Goal: Task Accomplishment & Management: Manage account settings

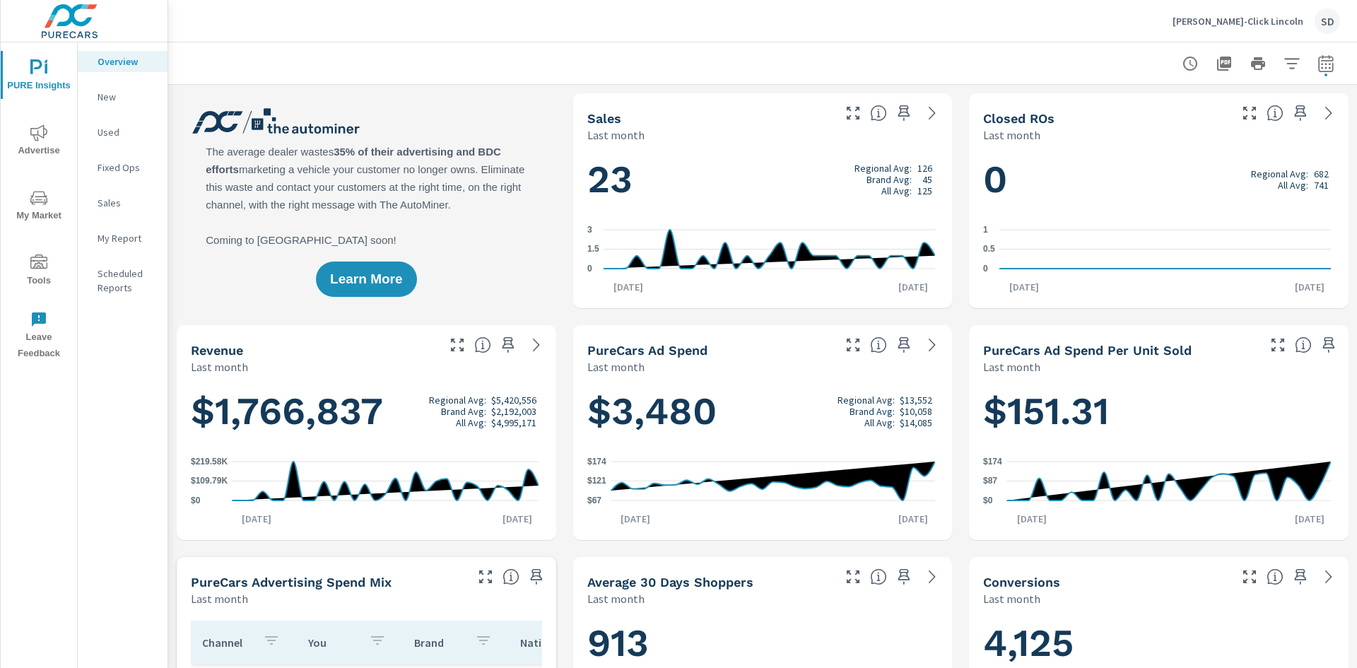
click at [1289, 23] on p "Tuttle-Click Lincoln" at bounding box center [1238, 21] width 131 height 13
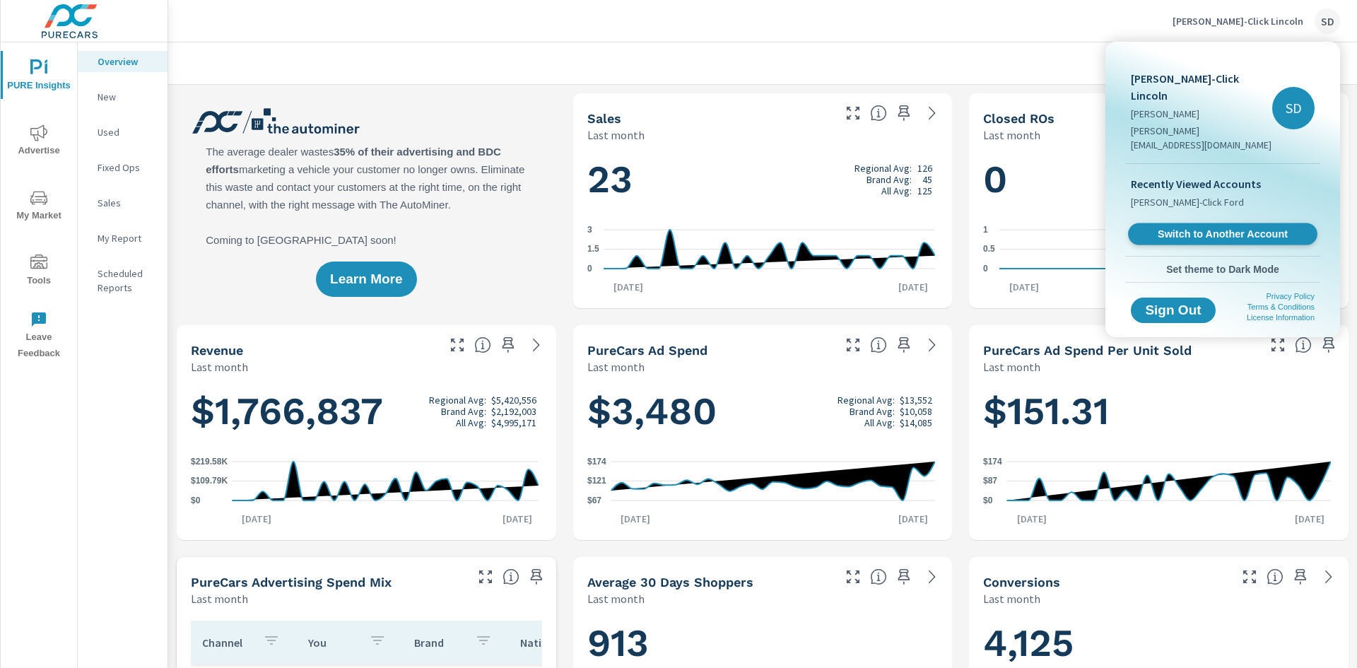
click at [1191, 228] on span "Switch to Another Account" at bounding box center [1222, 234] width 173 height 13
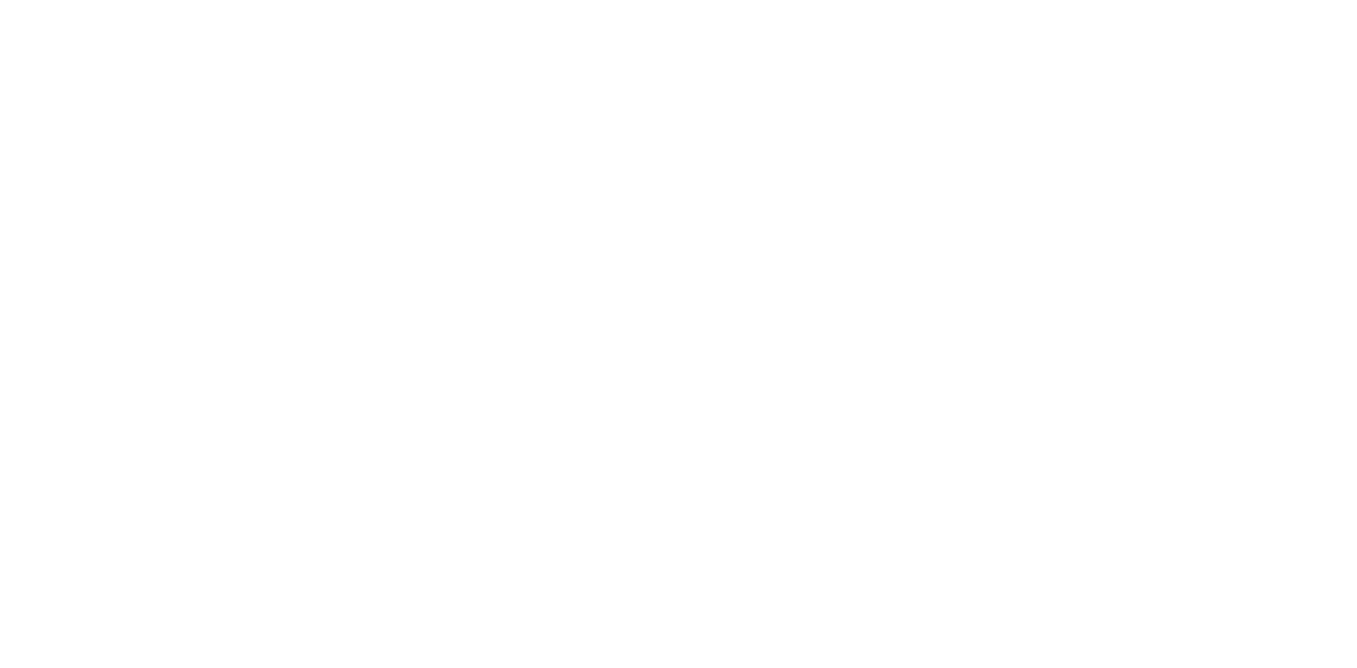
click at [513, 0] on html at bounding box center [678, 0] width 1357 height 0
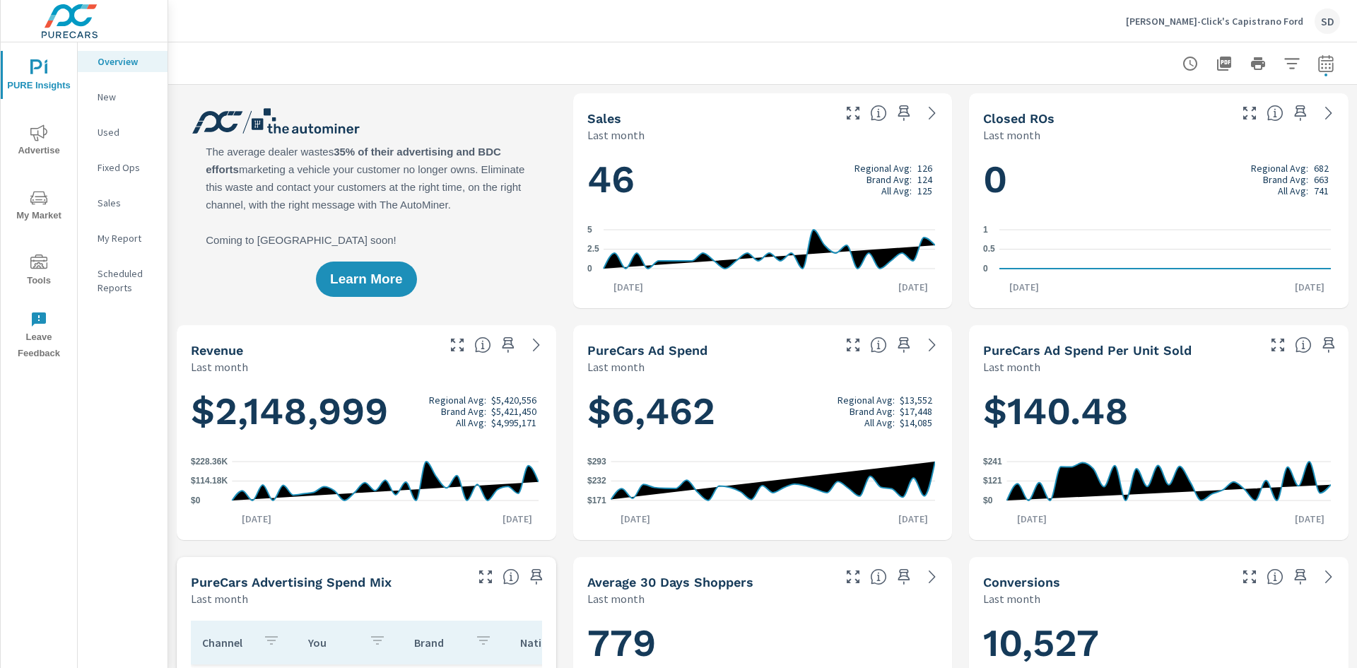
click at [1321, 65] on icon "button" at bounding box center [1326, 63] width 17 height 17
select select "Last month"
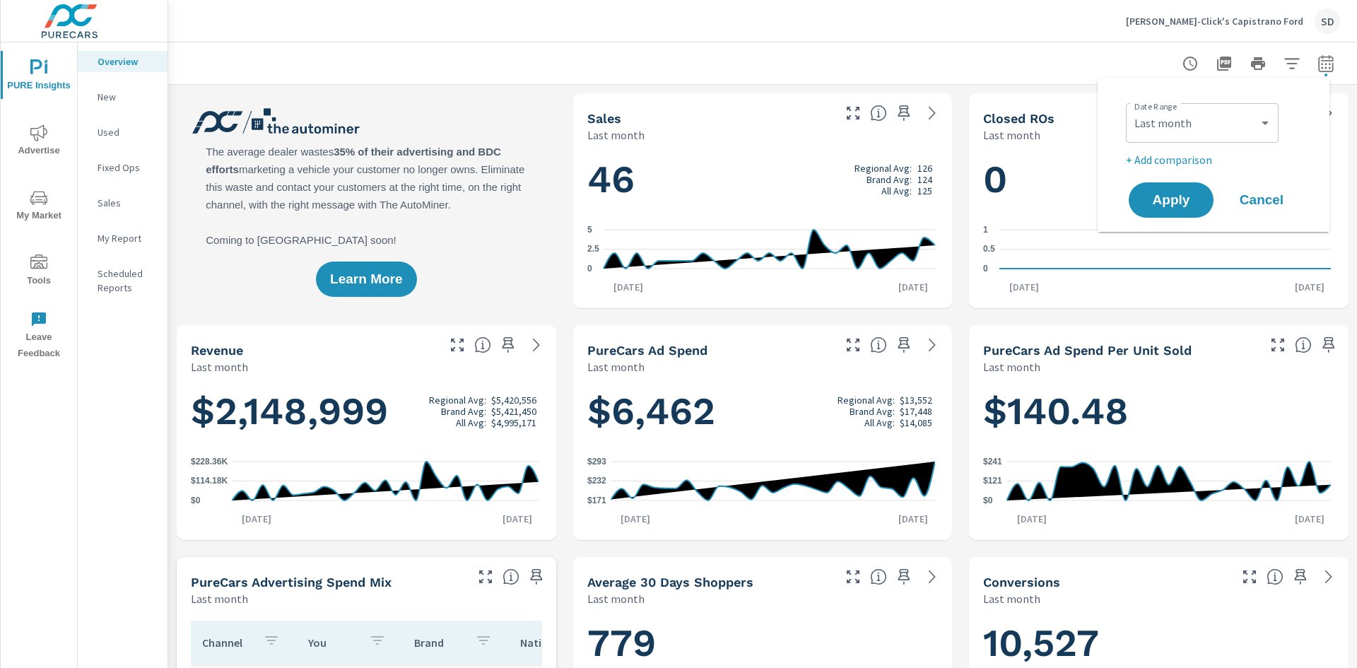
click at [1321, 66] on icon "button" at bounding box center [1326, 63] width 17 height 17
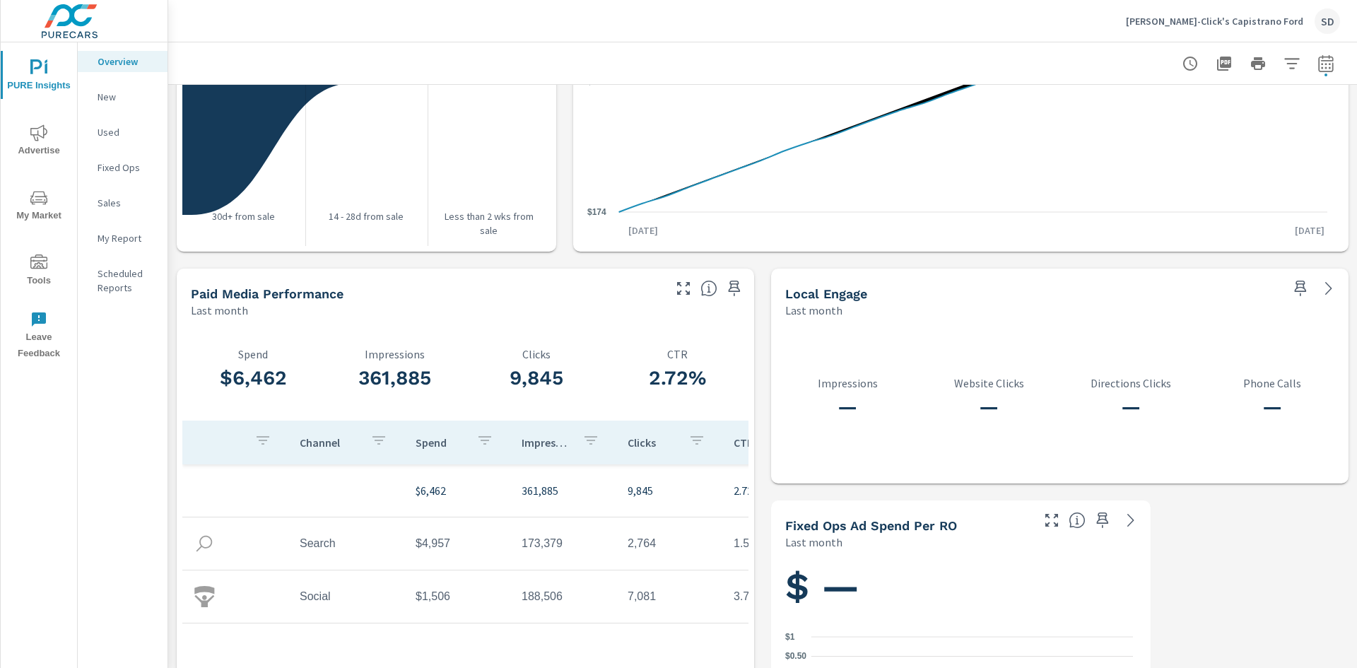
scroll to position [1736, 0]
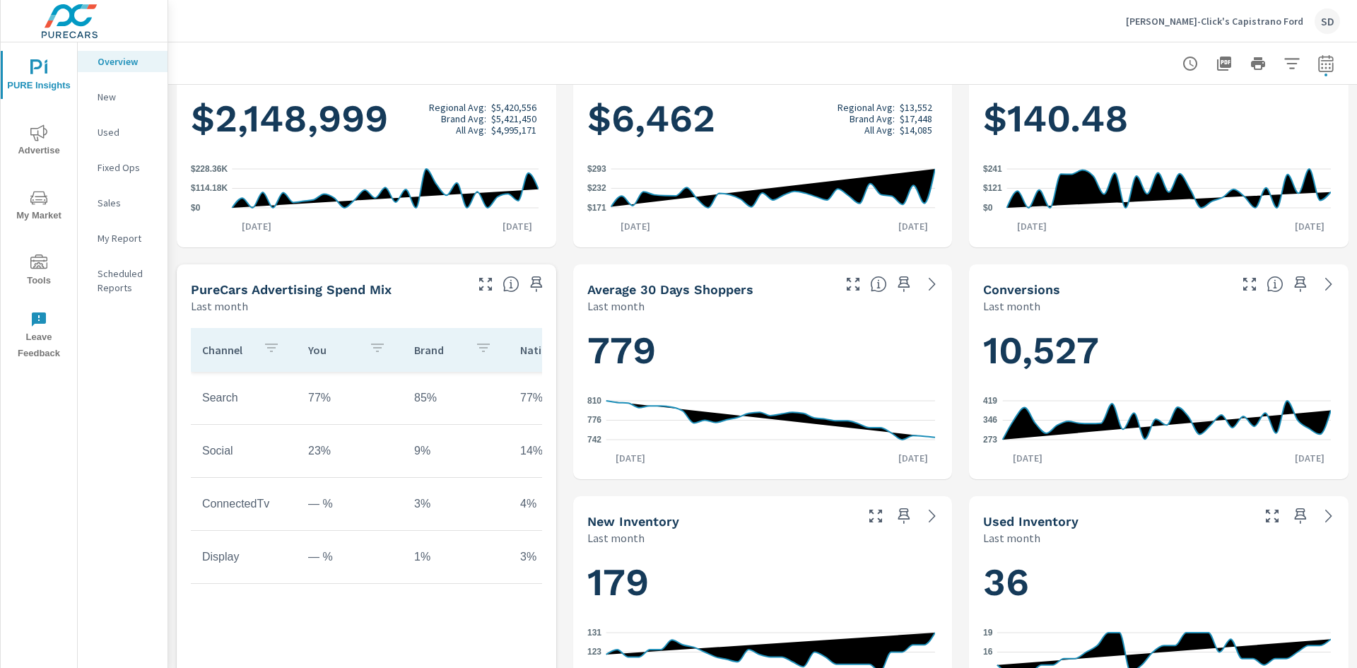
scroll to position [110, 0]
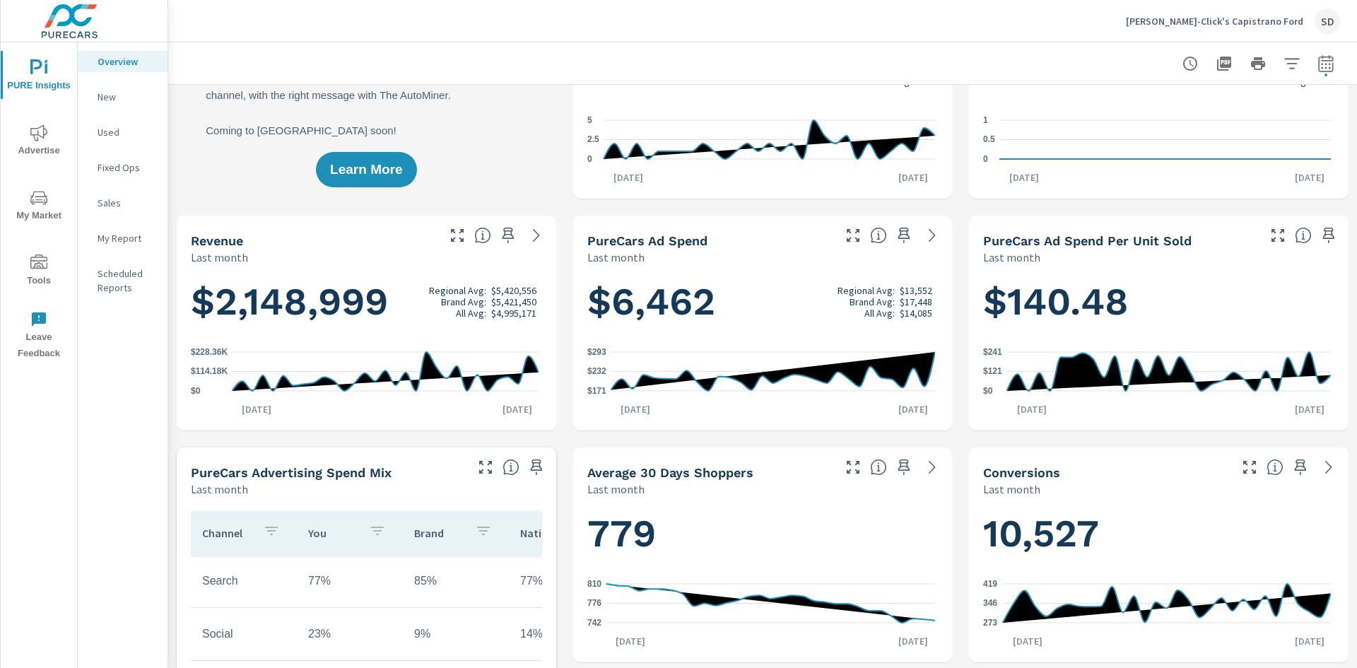
click at [1275, 20] on p "Tuttle-Click's Capistrano Ford" at bounding box center [1214, 21] width 177 height 13
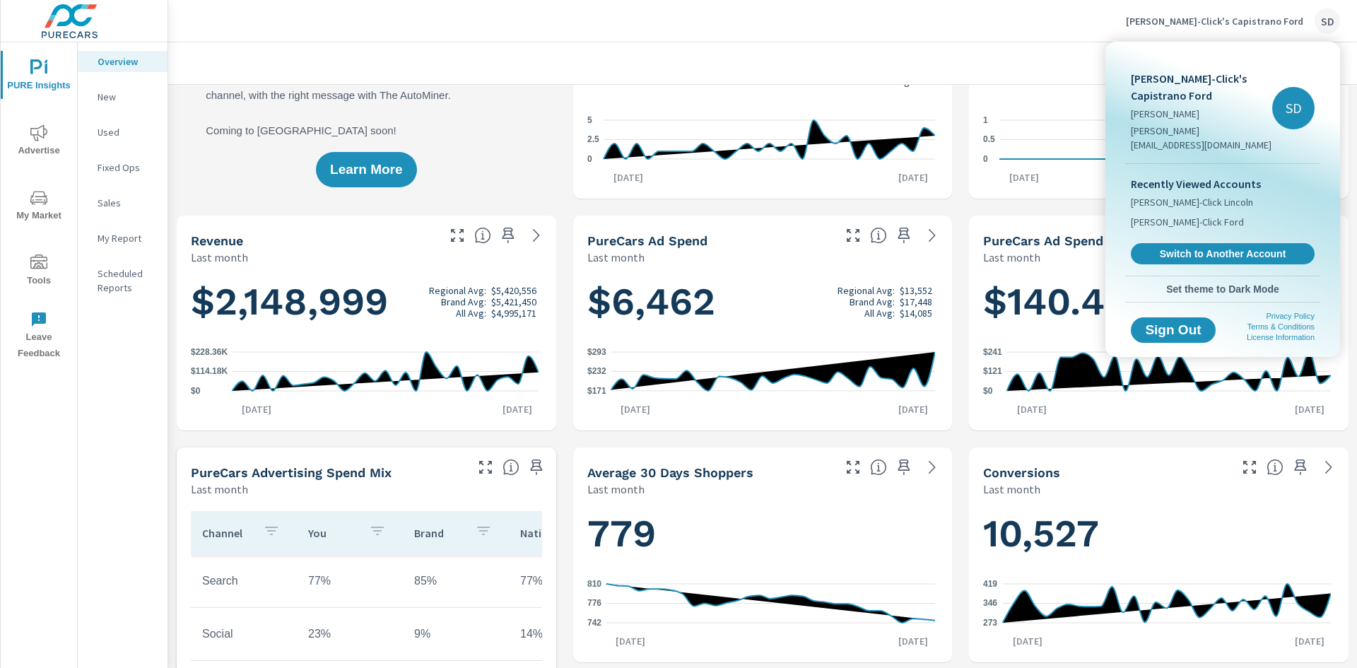
click at [1222, 243] on link "Switch to Another Account" at bounding box center [1223, 253] width 184 height 21
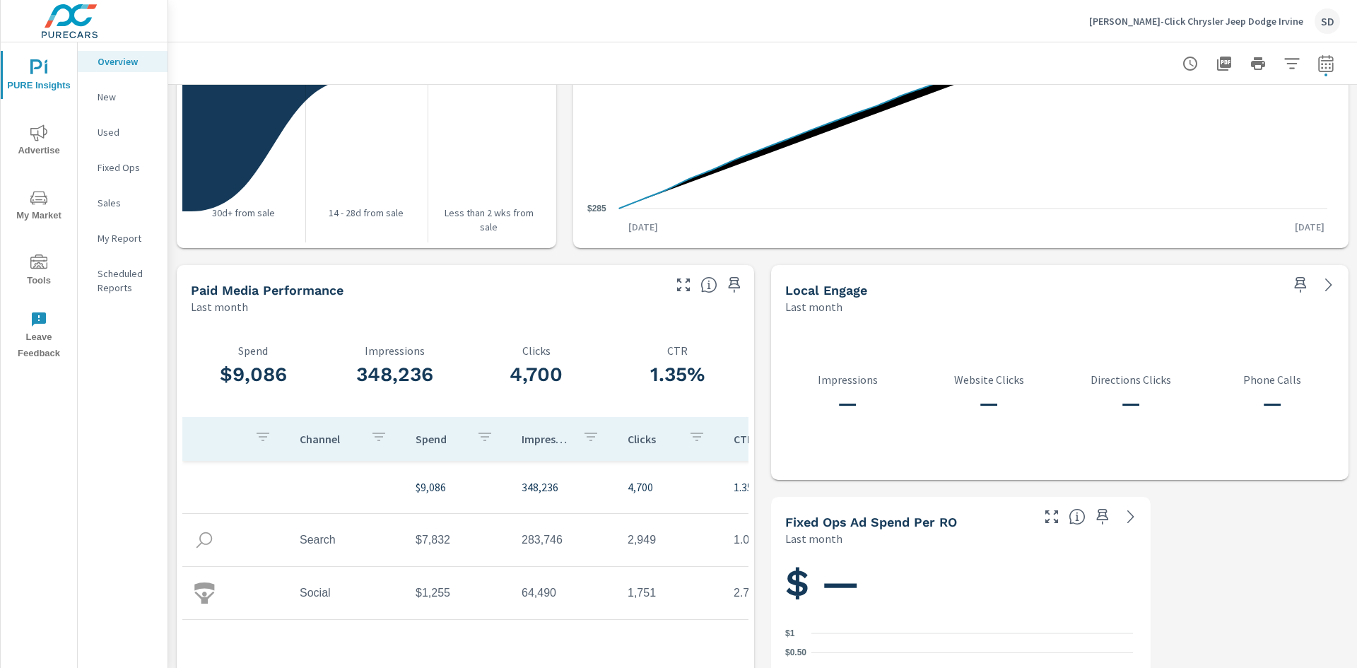
scroll to position [1736, 0]
